Goal: Task Accomplishment & Management: Use online tool/utility

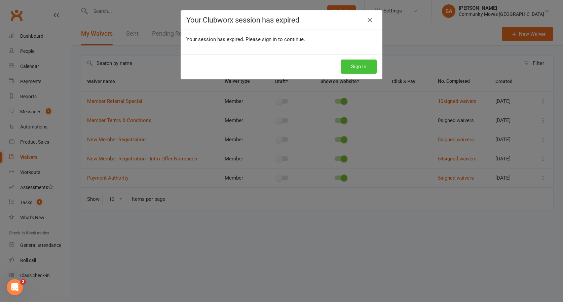
click at [359, 65] on button "Sign In" at bounding box center [359, 67] width 36 height 14
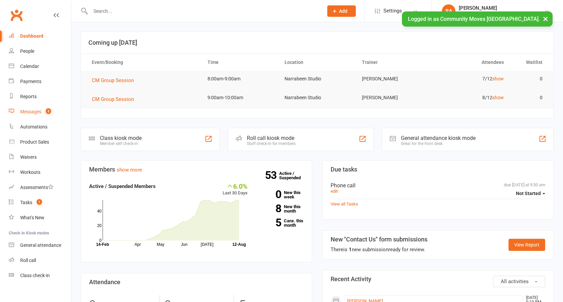
click at [37, 110] on div "Messages" at bounding box center [30, 111] width 21 height 5
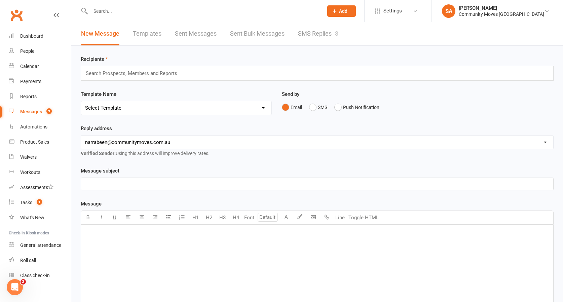
click at [313, 33] on link "SMS Replies 3" at bounding box center [318, 33] width 40 height 23
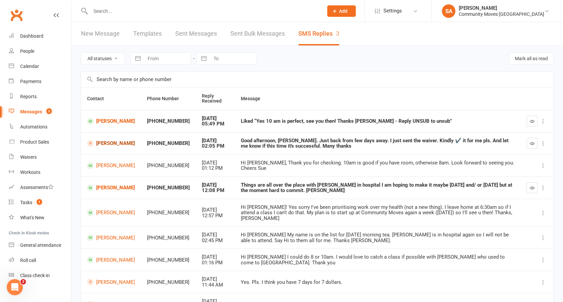
click at [105, 142] on link "[PERSON_NAME]" at bounding box center [111, 143] width 48 height 6
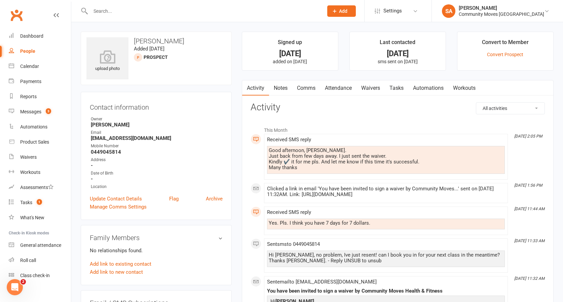
scroll to position [1, 0]
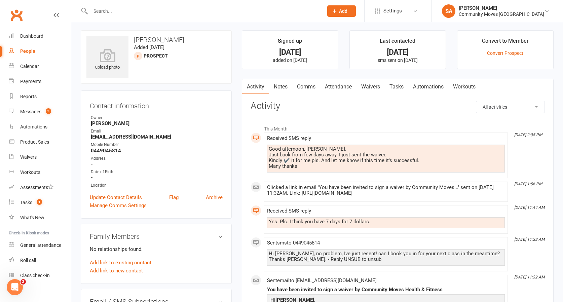
click at [307, 87] on link "Comms" at bounding box center [307, 86] width 28 height 15
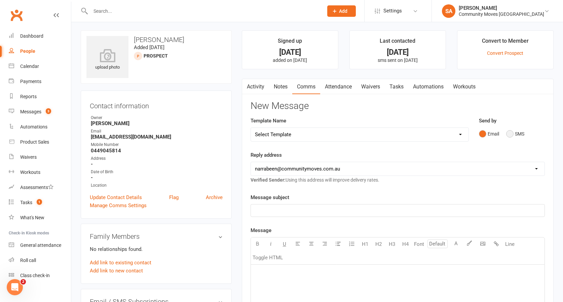
click at [510, 134] on button "SMS" at bounding box center [516, 134] width 18 height 13
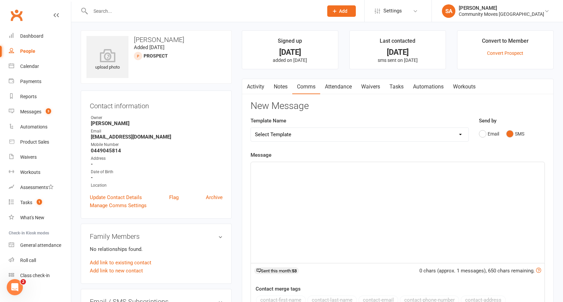
click at [334, 177] on div "﻿" at bounding box center [398, 212] width 294 height 101
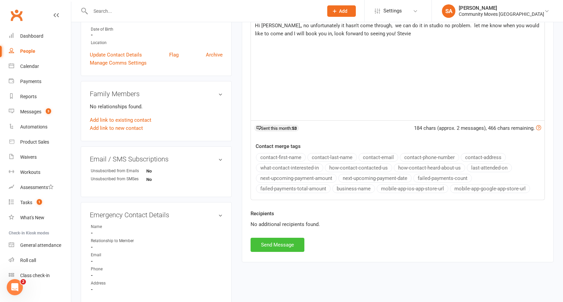
click at [280, 240] on button "Send Message" at bounding box center [278, 245] width 54 height 14
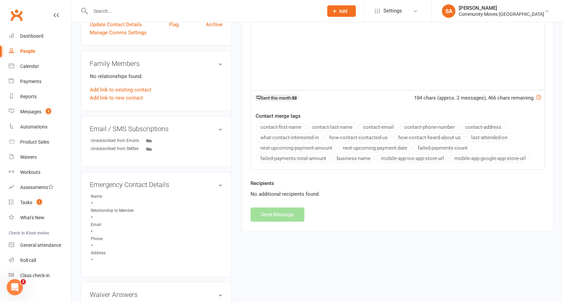
scroll to position [178, 0]
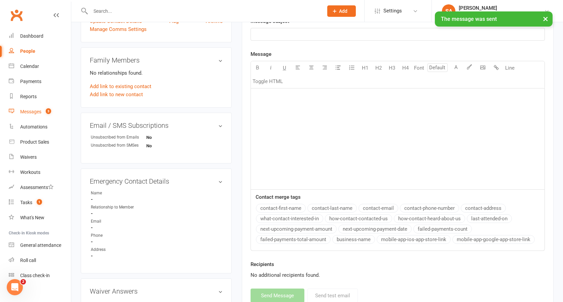
click at [24, 110] on div "Messages" at bounding box center [30, 111] width 21 height 5
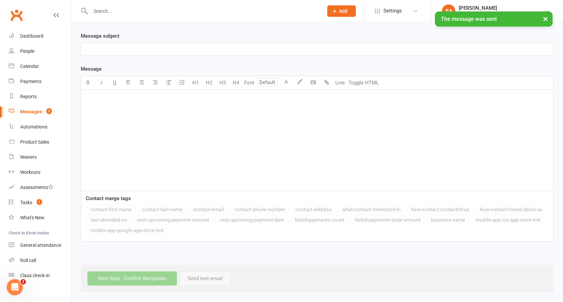
scroll to position [178, 0]
click at [311, 65] on div "Message U H1 H2 H3 H4 Font A Line Toggle HTML ﻿ Contact merge tags contact-firs…" at bounding box center [317, 153] width 473 height 177
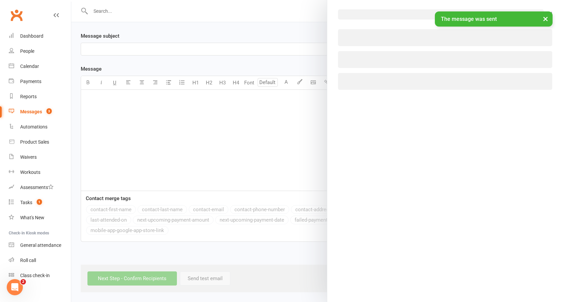
click at [311, 33] on body "Prospect Member Non-attending contact Class / event Appointment Task Membership…" at bounding box center [281, 80] width 563 height 426
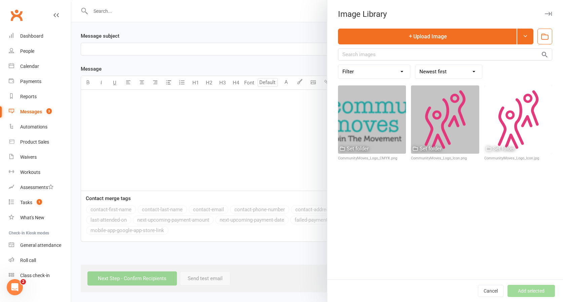
click at [268, 53] on div at bounding box center [317, 151] width 492 height 302
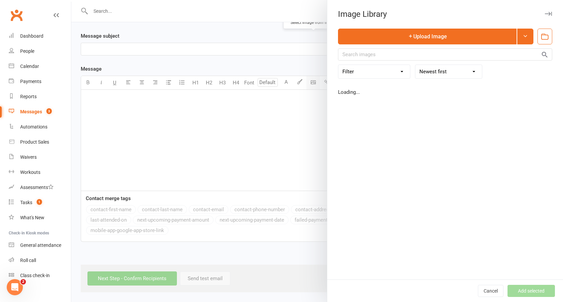
click at [315, 33] on body "Prospect Member Non-attending contact Class / event Appointment Task Membership…" at bounding box center [281, 80] width 563 height 426
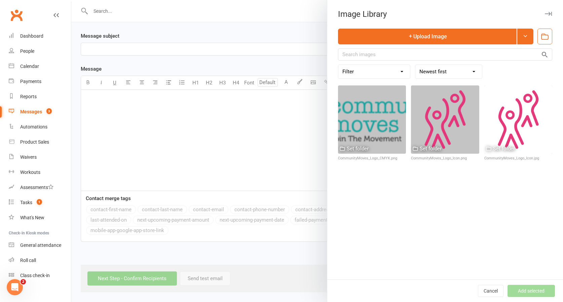
click at [315, 33] on div at bounding box center [317, 151] width 492 height 302
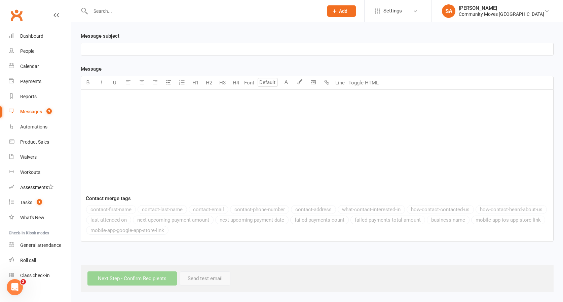
click at [34, 111] on div "Messages" at bounding box center [31, 111] width 22 height 5
click at [163, 76] on button "button" at bounding box center [168, 82] width 13 height 13
click at [272, 76] on div "Select image from library U H1 H2 H3 H4 Font A Line Toggle HTML" at bounding box center [317, 83] width 473 height 14
click at [309, 65] on div "Message Highlight colour U H1 H2 H3 H4 Font A Line Toggle HTML ﻿ Contact merge …" at bounding box center [317, 153] width 473 height 177
click at [308, 34] on body "Prospect Member Non-attending contact Class / event Appointment Task Membership…" at bounding box center [281, 80] width 563 height 426
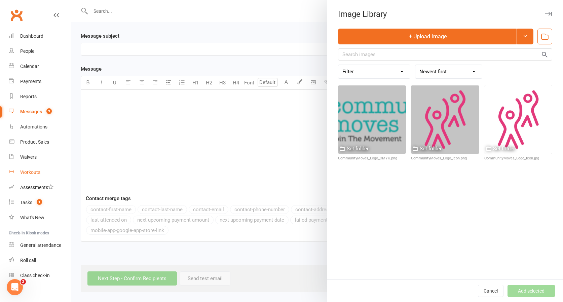
click at [29, 170] on div "Workouts" at bounding box center [30, 172] width 20 height 5
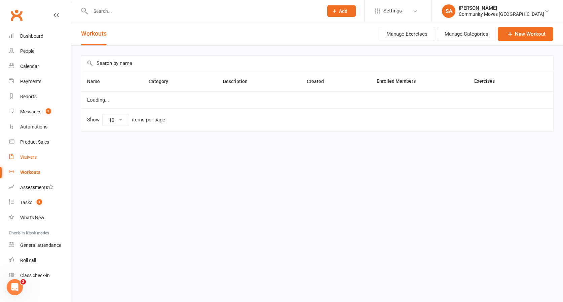
click at [31, 157] on div "Waivers" at bounding box center [28, 157] width 16 height 5
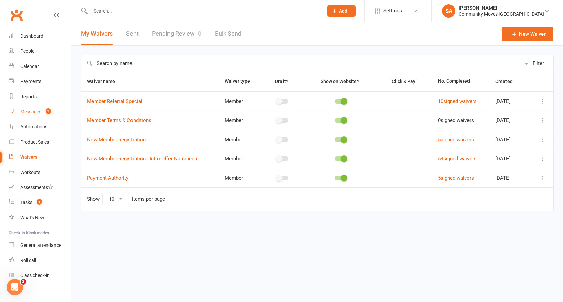
click at [34, 110] on div "Messages" at bounding box center [30, 111] width 21 height 5
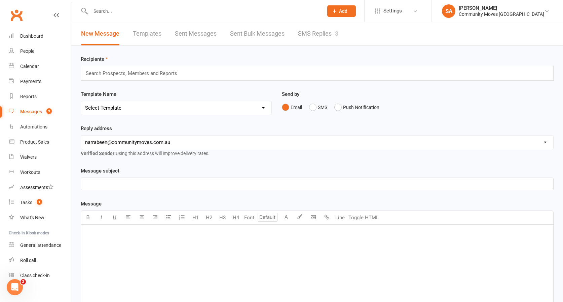
click at [322, 33] on link "SMS Replies 3" at bounding box center [318, 33] width 40 height 23
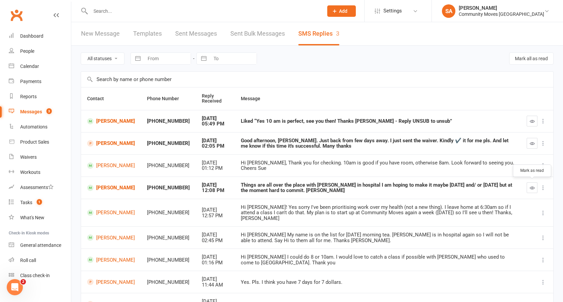
click at [530, 185] on icon "button" at bounding box center [532, 187] width 5 height 5
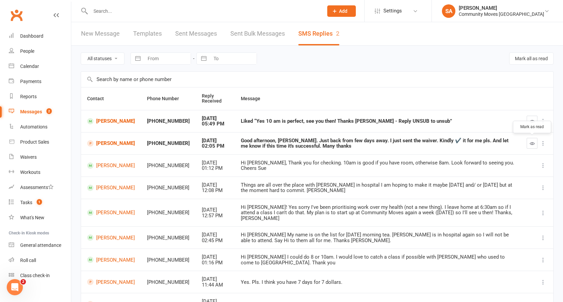
click at [532, 141] on icon "button" at bounding box center [532, 143] width 5 height 5
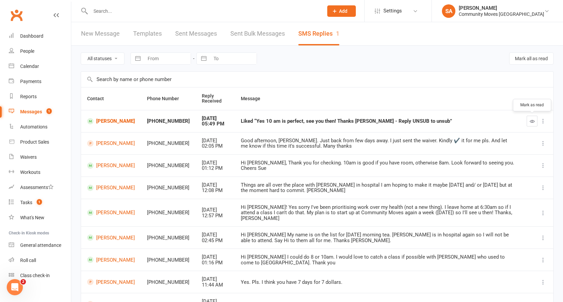
click at [530, 121] on icon "button" at bounding box center [532, 121] width 5 height 5
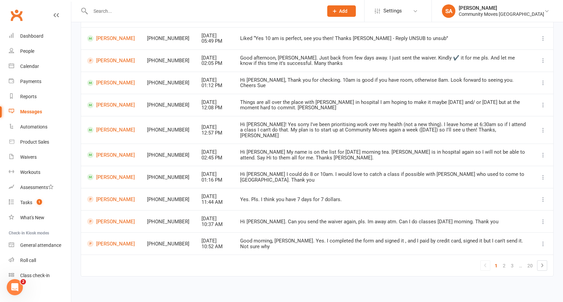
scroll to position [82, 0]
click at [540, 262] on icon at bounding box center [543, 266] width 8 height 8
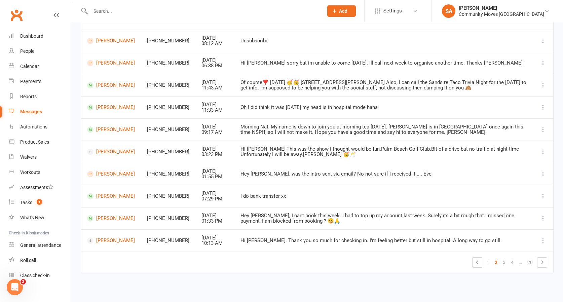
click at [541, 259] on icon at bounding box center [543, 263] width 8 height 8
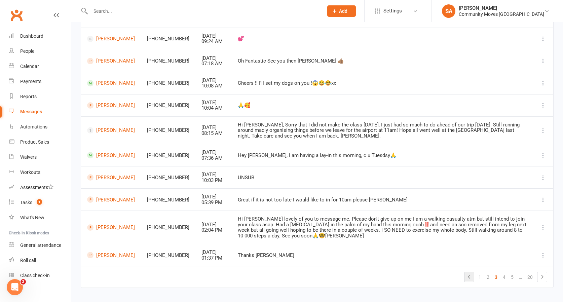
click at [471, 273] on icon at bounding box center [470, 277] width 8 height 8
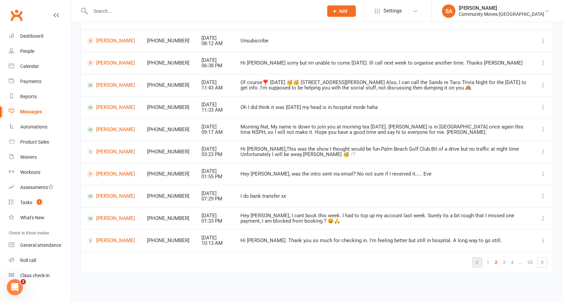
click at [475, 259] on icon at bounding box center [478, 263] width 8 height 8
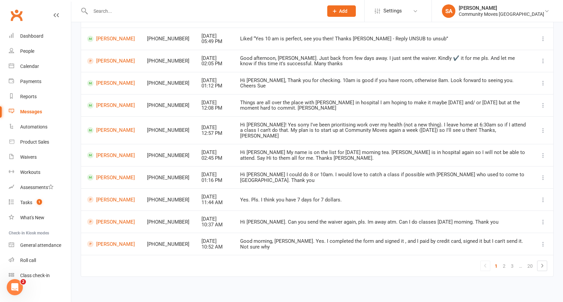
click at [106, 174] on link "[PERSON_NAME]" at bounding box center [111, 177] width 48 height 6
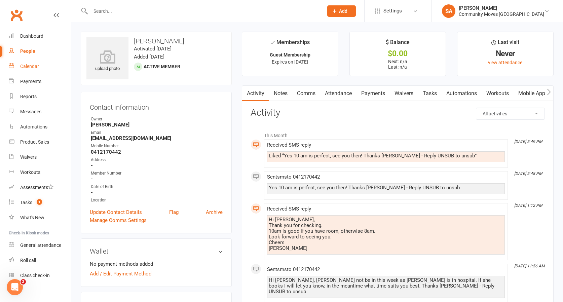
click at [29, 65] on div "Calendar" at bounding box center [29, 66] width 19 height 5
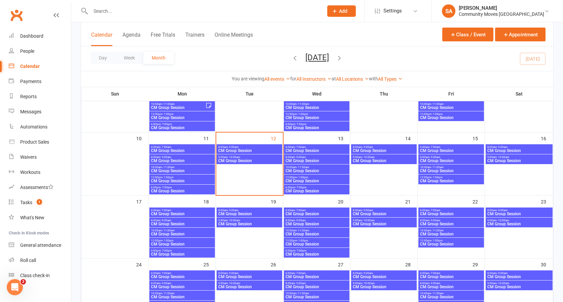
scroll to position [138, 0]
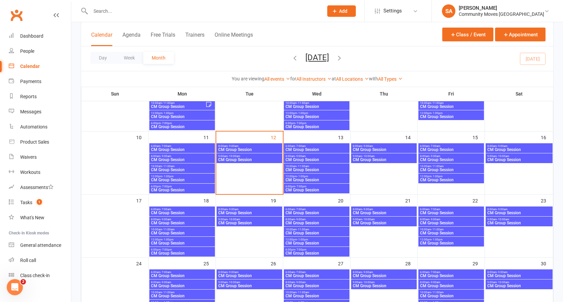
click at [179, 231] on span "CM Group Session" at bounding box center [182, 233] width 63 height 4
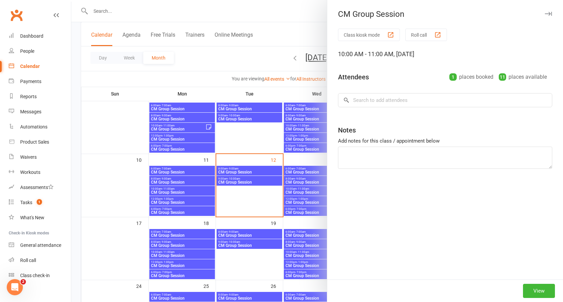
scroll to position [115, 0]
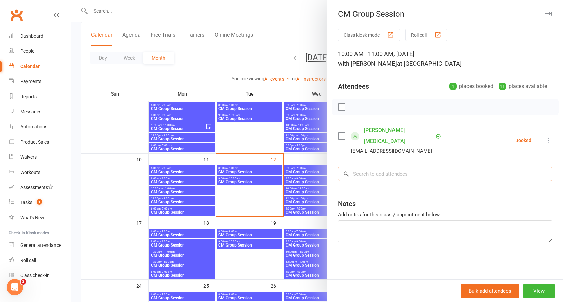
click at [369, 167] on input "search" at bounding box center [445, 174] width 214 height 14
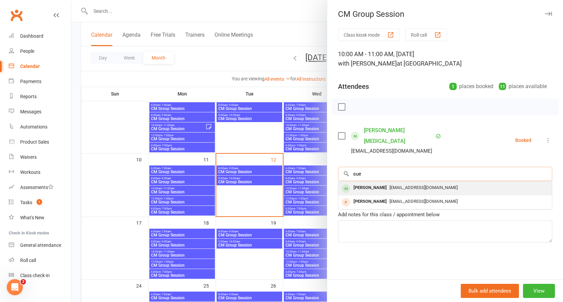
type input "sue"
click at [372, 183] on div "[PERSON_NAME]" at bounding box center [370, 188] width 39 height 10
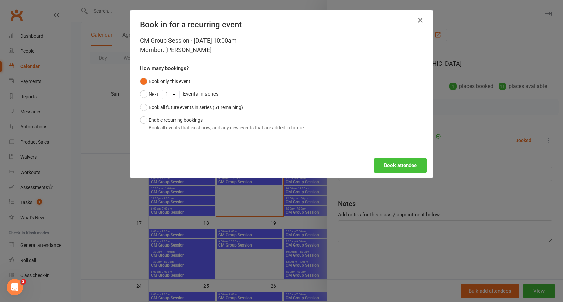
click at [401, 165] on button "Book attendee" at bounding box center [401, 166] width 54 height 14
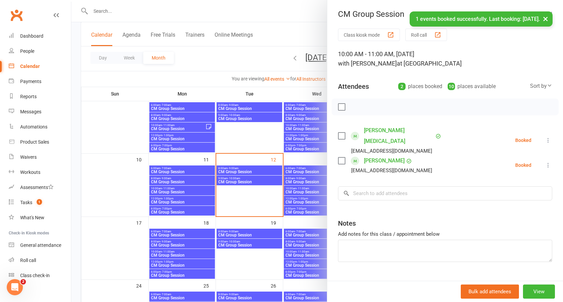
click at [300, 193] on div at bounding box center [317, 151] width 492 height 302
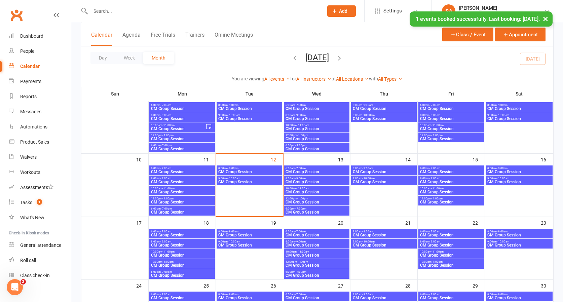
click at [300, 187] on span "- 11:00am" at bounding box center [303, 188] width 12 height 3
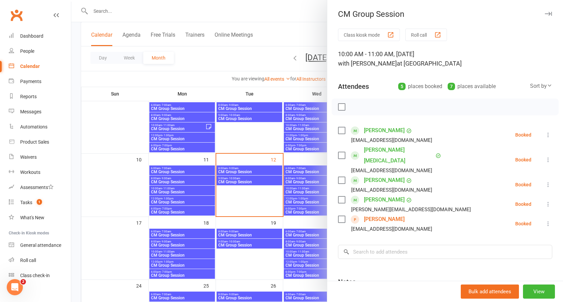
click at [240, 198] on div at bounding box center [317, 151] width 492 height 302
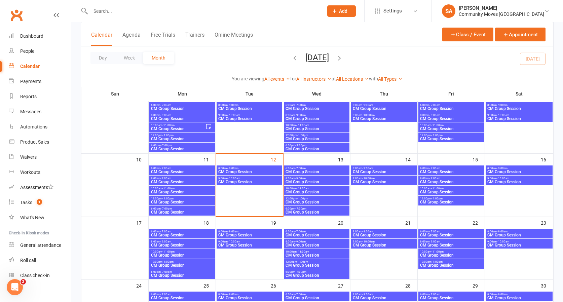
click at [236, 168] on span "- 9:00am" at bounding box center [233, 168] width 11 height 3
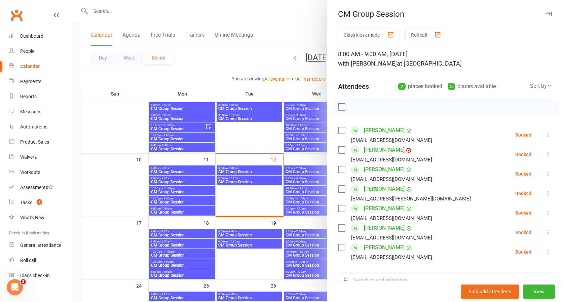
click at [379, 151] on link "[PERSON_NAME]" at bounding box center [384, 150] width 41 height 11
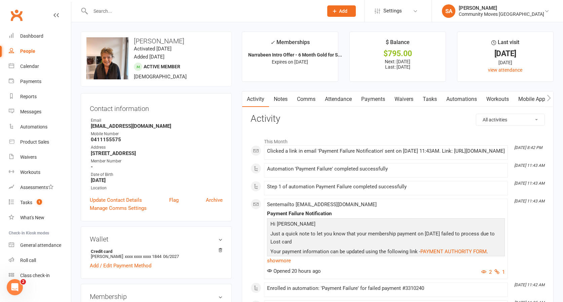
click at [467, 99] on link "Automations" at bounding box center [462, 99] width 40 height 15
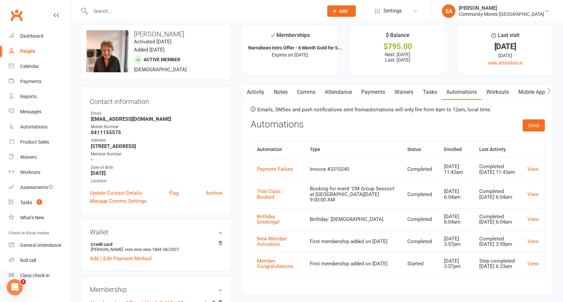
scroll to position [8, 0]
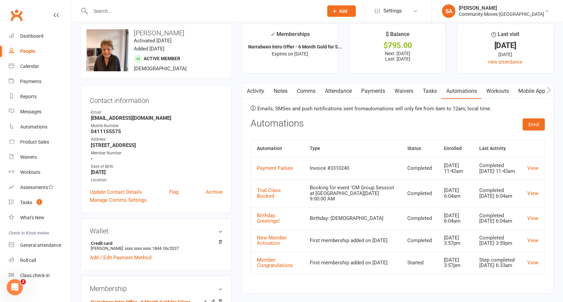
click at [380, 91] on link "Payments" at bounding box center [373, 90] width 33 height 15
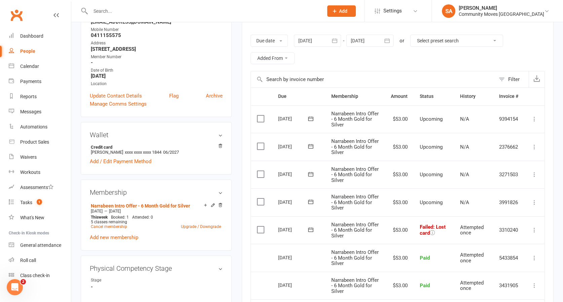
scroll to position [103, 0]
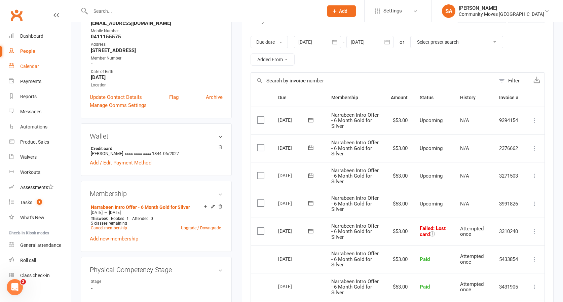
click at [29, 65] on div "Calendar" at bounding box center [29, 66] width 19 height 5
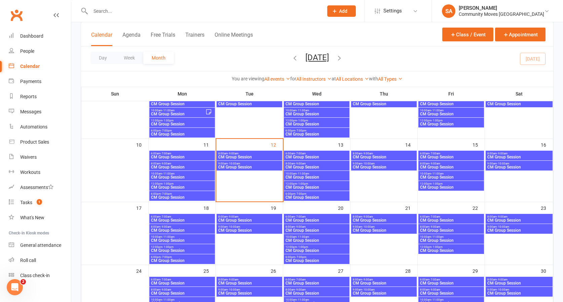
scroll to position [131, 0]
click at [238, 155] on span "CM Group Session" at bounding box center [249, 157] width 63 height 4
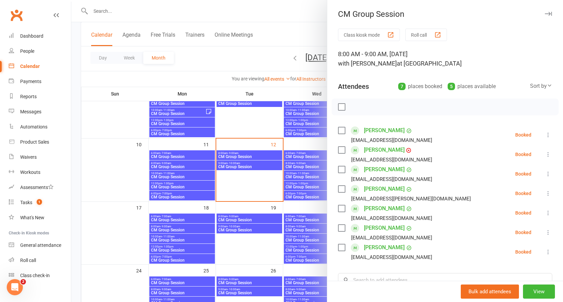
click at [255, 166] on div at bounding box center [317, 151] width 492 height 302
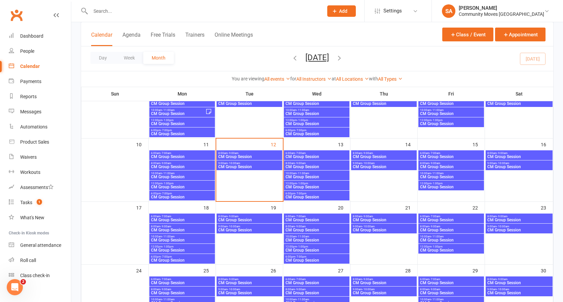
click at [254, 166] on span "CM Group Session" at bounding box center [249, 167] width 63 height 4
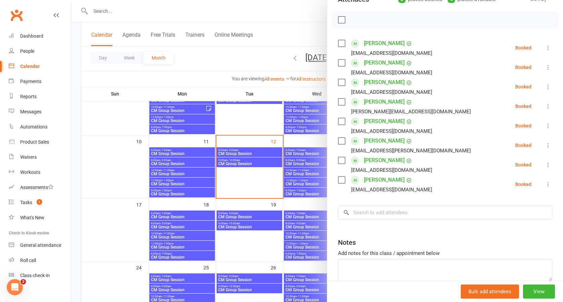
scroll to position [132, 0]
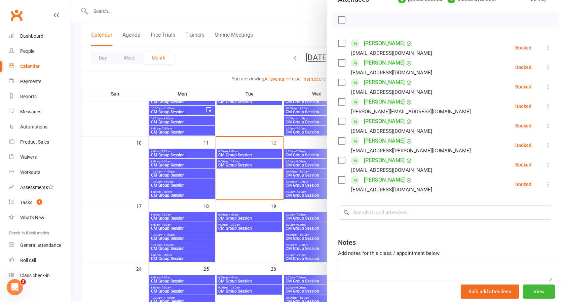
click at [241, 152] on div at bounding box center [317, 151] width 492 height 302
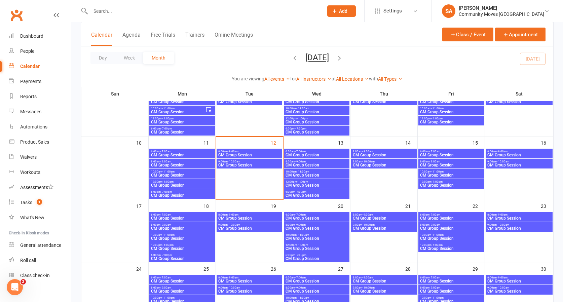
click at [241, 151] on div at bounding box center [317, 151] width 492 height 302
click at [243, 153] on span "CM Group Session" at bounding box center [249, 155] width 63 height 4
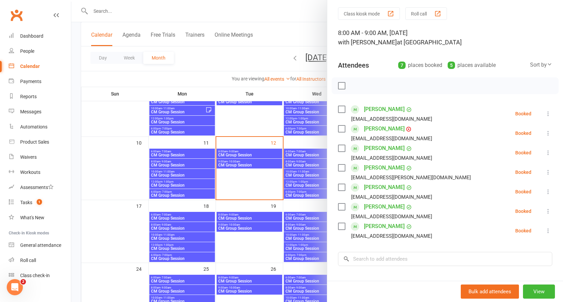
scroll to position [20, 0]
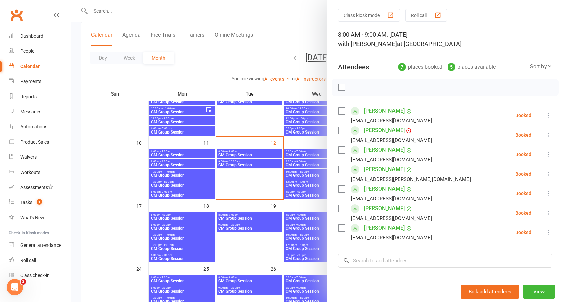
click at [548, 112] on button at bounding box center [549, 115] width 8 height 8
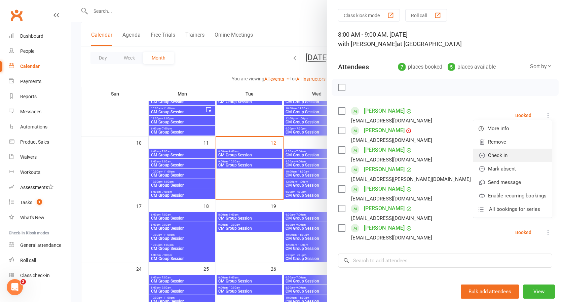
click at [505, 154] on link "Check in" at bounding box center [513, 155] width 79 height 13
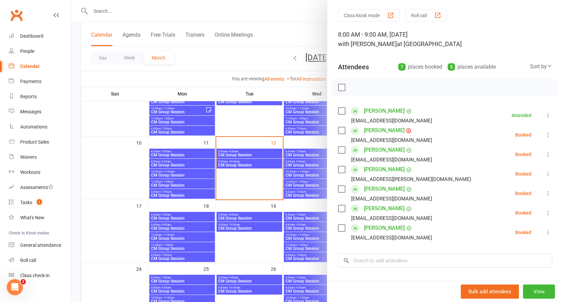
drag, startPoint x: 550, startPoint y: 231, endPoint x: 546, endPoint y: 230, distance: 3.8
click at [549, 231] on icon at bounding box center [548, 232] width 7 height 7
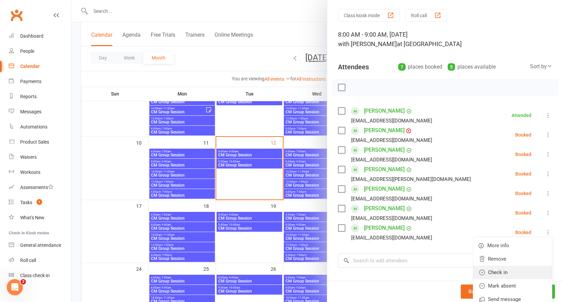
click at [507, 271] on link "Check in" at bounding box center [513, 272] width 79 height 13
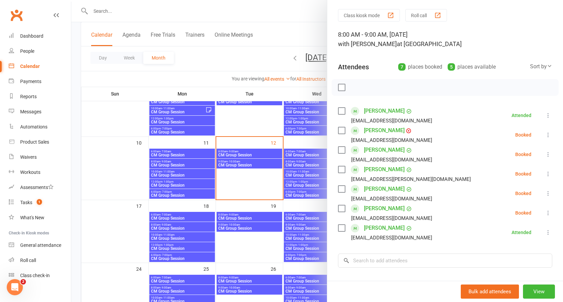
click at [549, 213] on icon at bounding box center [548, 213] width 7 height 7
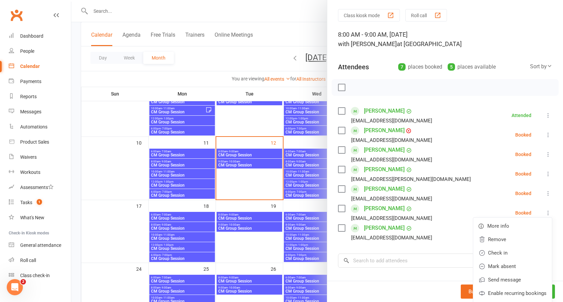
drag, startPoint x: 490, startPoint y: 252, endPoint x: 505, endPoint y: 234, distance: 24.0
click at [490, 252] on link "Check in" at bounding box center [513, 252] width 79 height 13
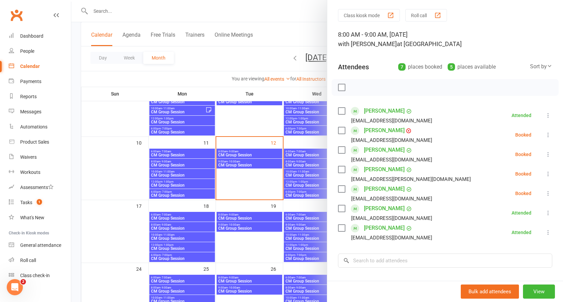
scroll to position [19, 0]
click at [549, 192] on icon at bounding box center [548, 194] width 7 height 7
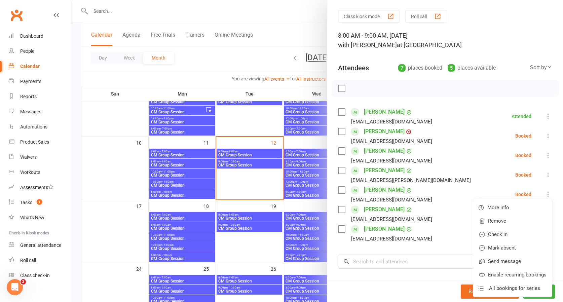
scroll to position [132, 0]
click at [501, 233] on link "Check in" at bounding box center [513, 234] width 79 height 13
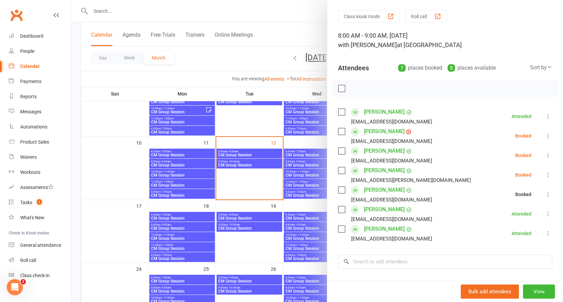
click at [549, 153] on icon at bounding box center [548, 155] width 7 height 7
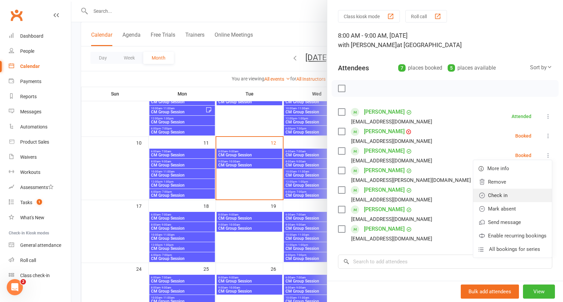
click at [502, 195] on link "Check in" at bounding box center [513, 195] width 79 height 13
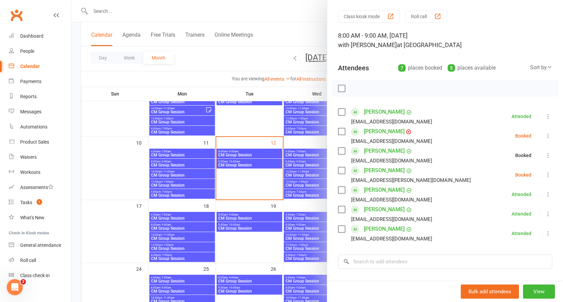
click at [547, 176] on icon at bounding box center [548, 175] width 7 height 7
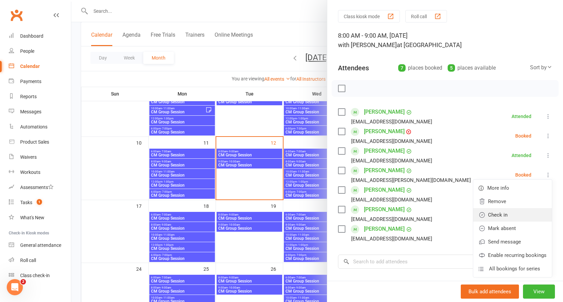
click at [502, 214] on link "Check in" at bounding box center [513, 214] width 79 height 13
